Goal: Obtain resource: Obtain resource

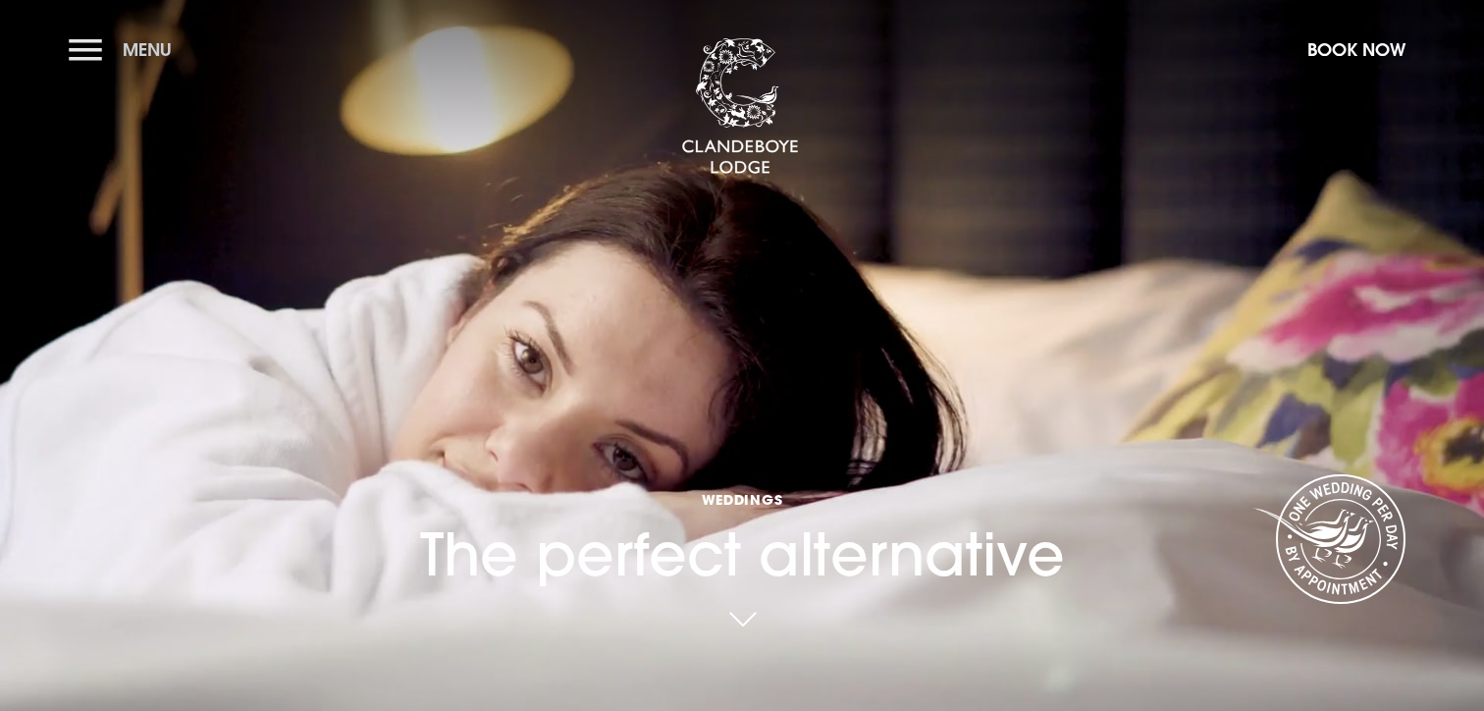
click at [87, 56] on button "Menu" at bounding box center [125, 49] width 113 height 42
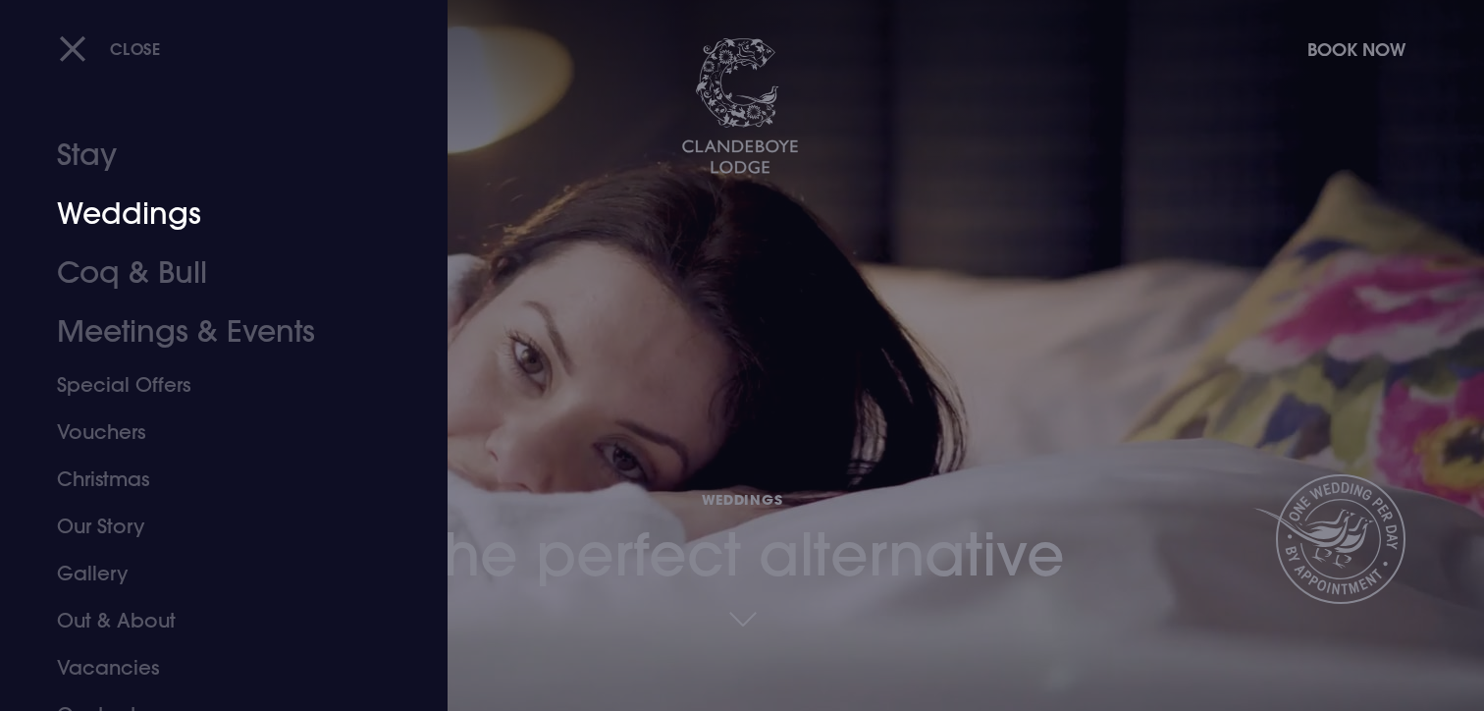
click at [124, 214] on link "Weddings" at bounding box center [212, 214] width 310 height 59
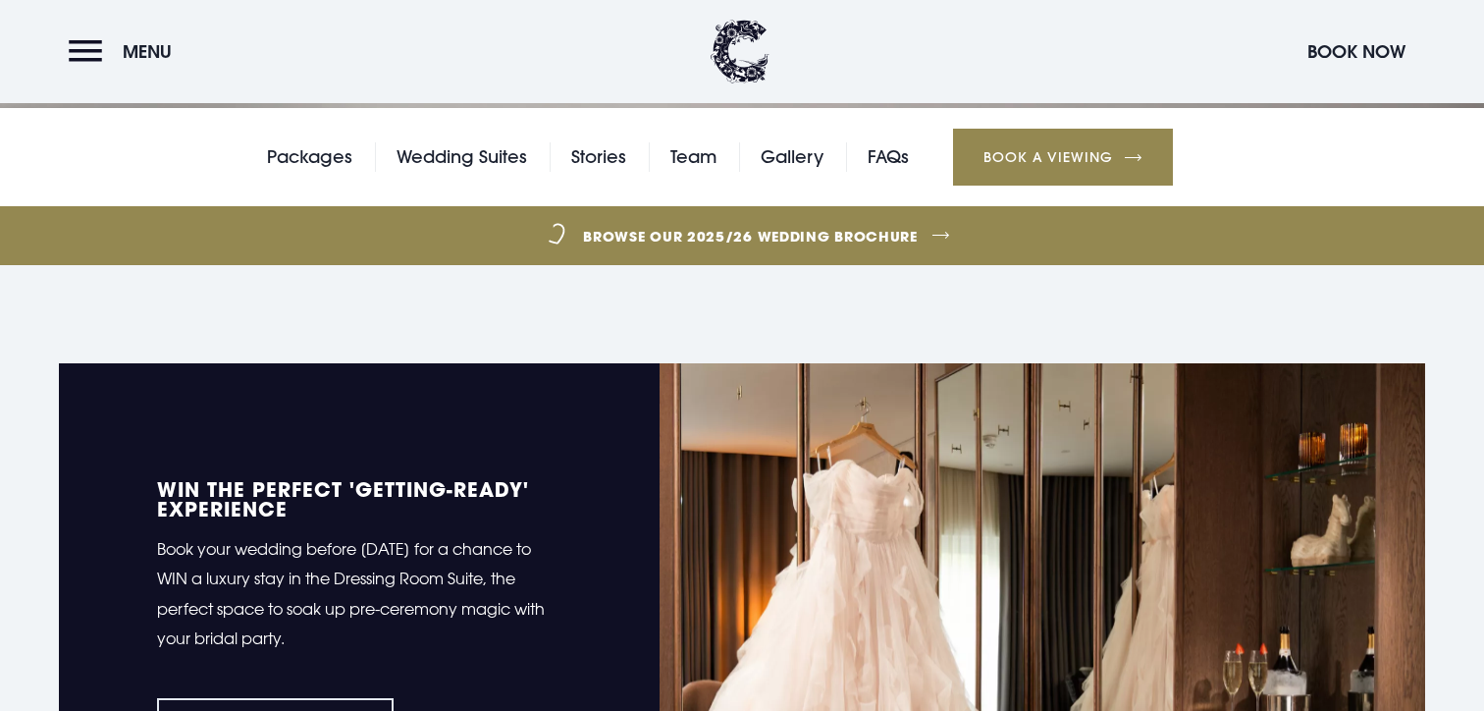
scroll to position [595, 0]
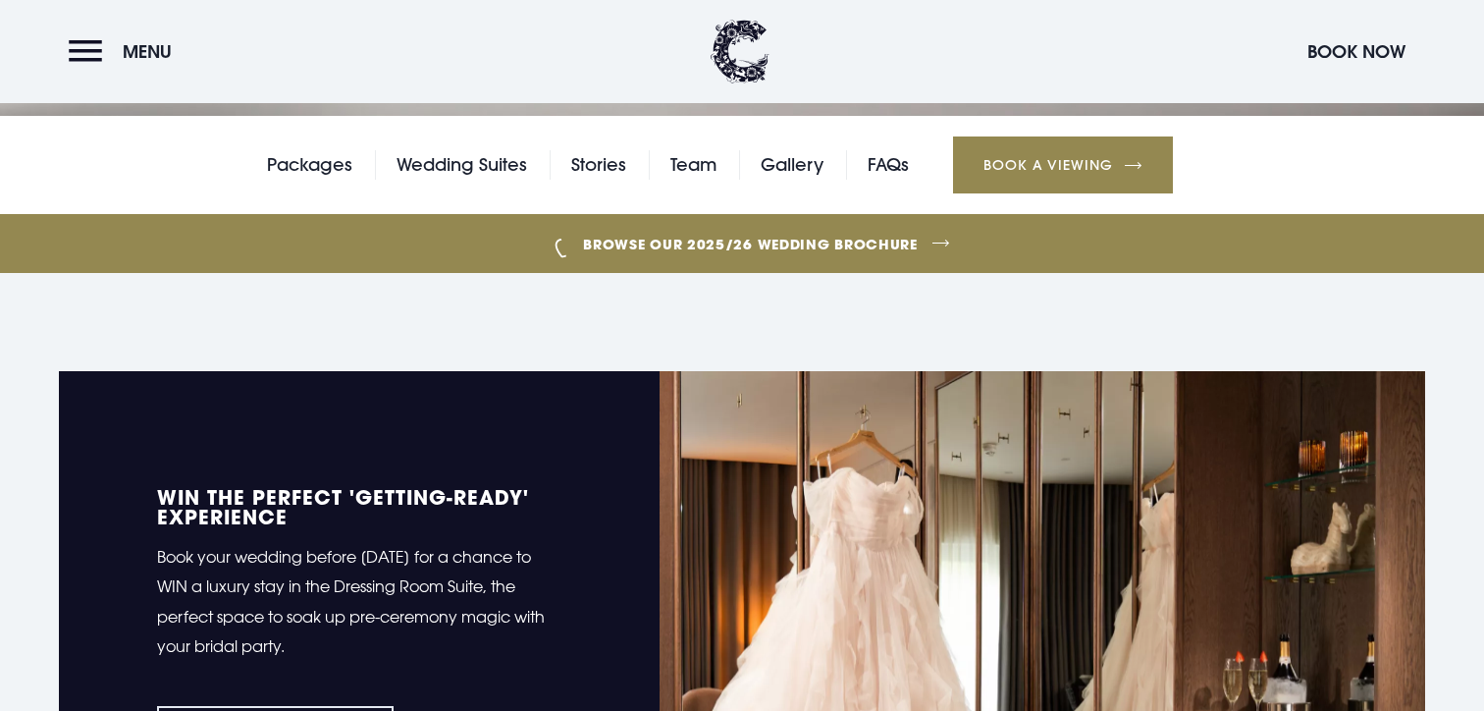
click at [839, 258] on link "Browse our 2025/26 wedding brochure" at bounding box center [750, 244] width 3303 height 74
